Goal: Contribute content: Contribute content

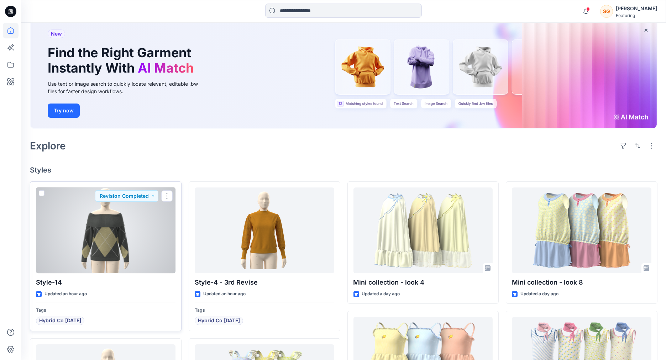
scroll to position [40, 0]
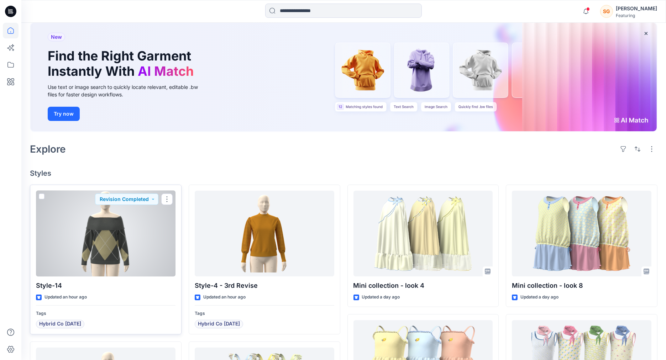
click at [142, 246] on div at bounding box center [106, 234] width 140 height 86
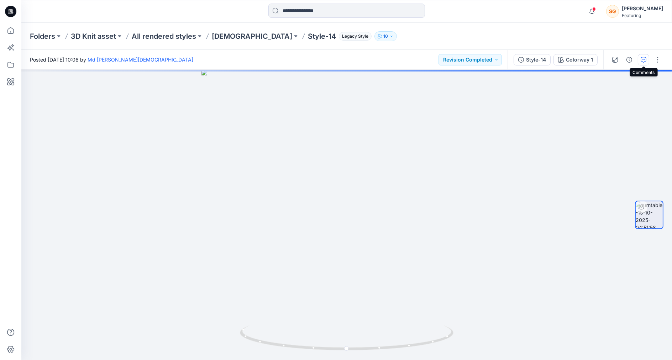
click at [644, 57] on icon "button" at bounding box center [644, 60] width 6 height 6
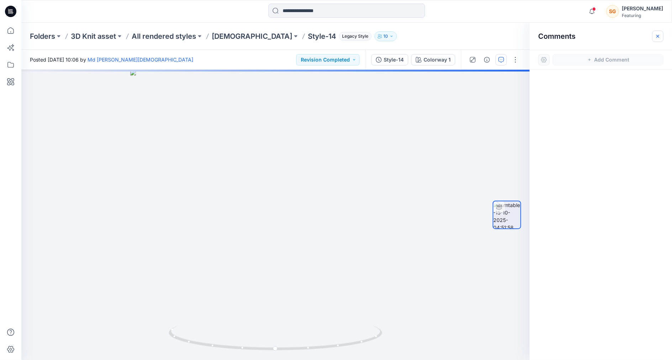
click at [659, 33] on button "button" at bounding box center [657, 36] width 11 height 11
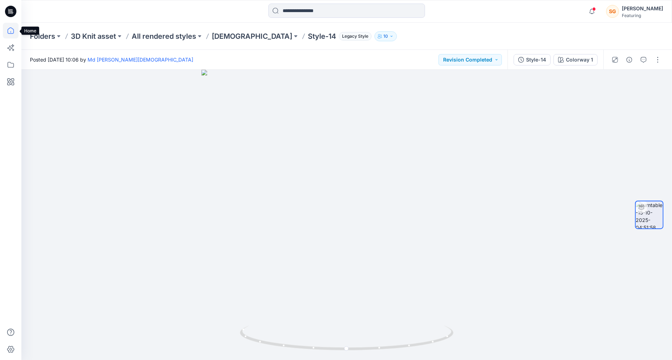
click at [7, 30] on icon at bounding box center [11, 31] width 16 height 16
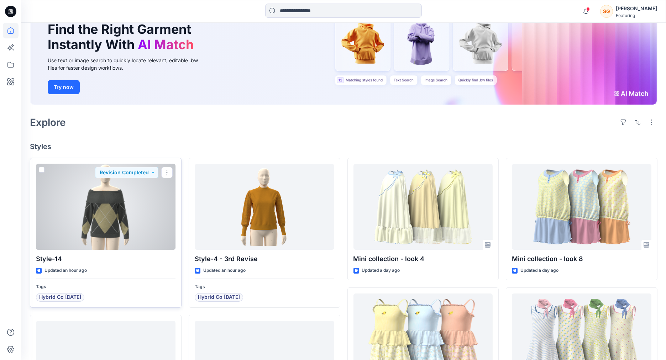
scroll to position [79, 0]
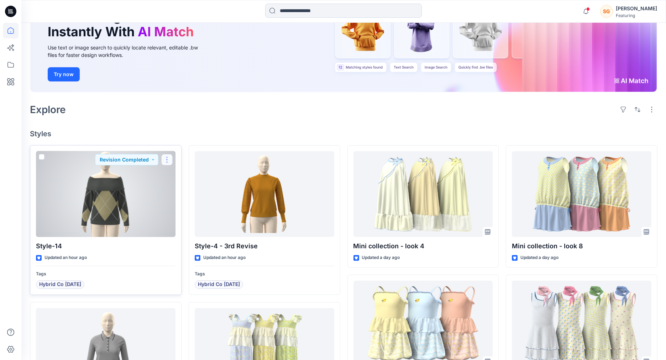
click at [167, 156] on button "button" at bounding box center [166, 159] width 11 height 11
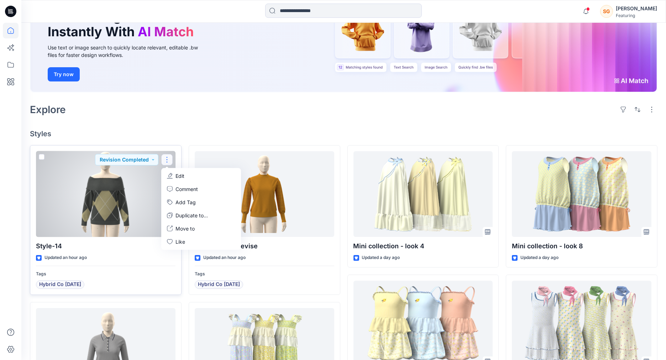
click at [195, 172] on button "Edit" at bounding box center [201, 176] width 77 height 13
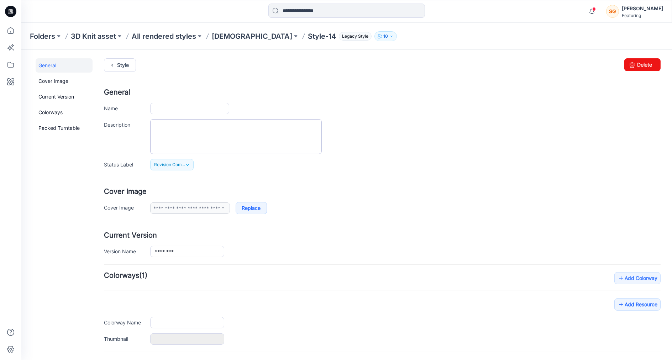
type input "********"
type input "**********"
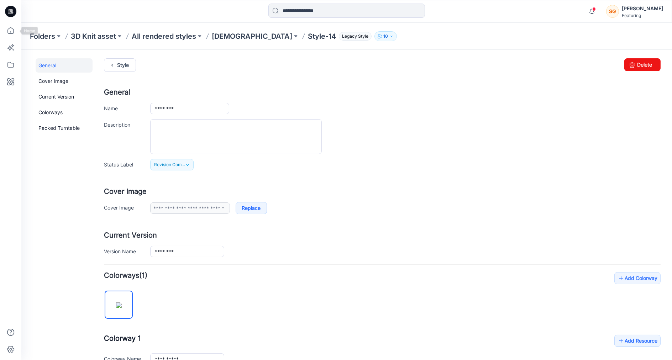
click at [5, 22] on icon at bounding box center [10, 11] width 11 height 23
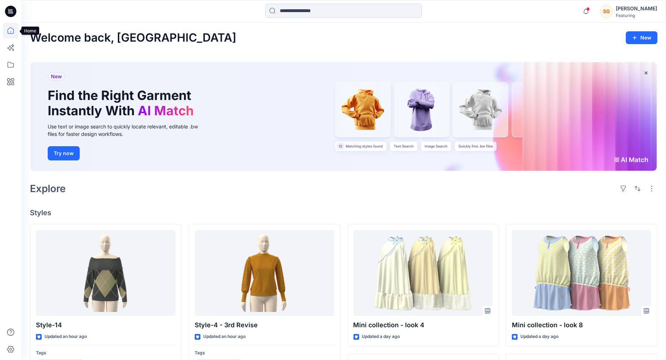
click at [12, 30] on icon at bounding box center [11, 31] width 16 height 16
